Goal: Find specific page/section: Find specific page/section

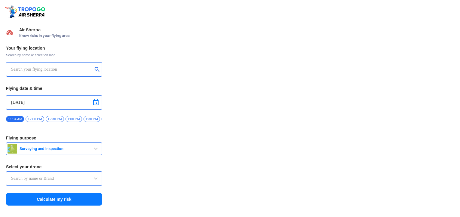
type input "Throttle Dopo"
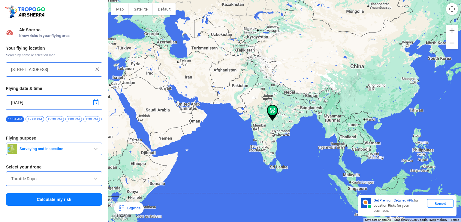
click at [287, 113] on div at bounding box center [284, 111] width 353 height 222
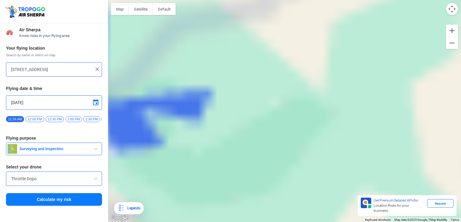
click at [287, 113] on div at bounding box center [284, 111] width 353 height 222
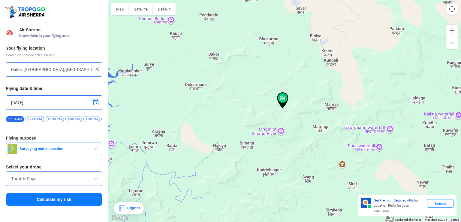
click at [282, 99] on img at bounding box center [282, 100] width 11 height 16
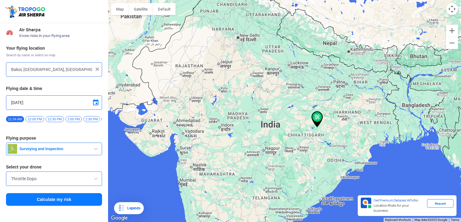
drag, startPoint x: 156, startPoint y: 131, endPoint x: 228, endPoint y: 150, distance: 74.0
click at [228, 150] on div at bounding box center [284, 111] width 353 height 222
click at [167, 122] on div at bounding box center [284, 111] width 353 height 222
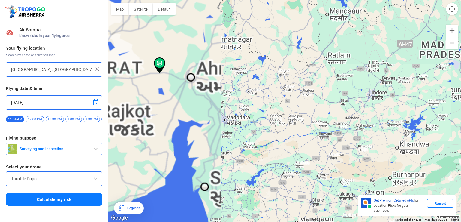
click at [199, 83] on div at bounding box center [284, 111] width 353 height 222
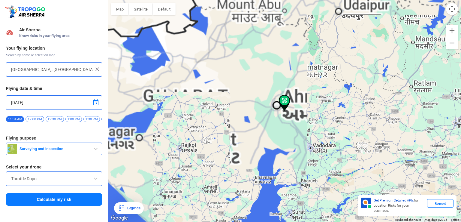
type input "Hirapur, [GEOGRAPHIC_DATA], [GEOGRAPHIC_DATA]"
